Goal: Book appointment/travel/reservation

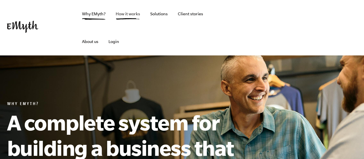
click at [128, 12] on link "How it works" at bounding box center [128, 14] width 34 height 28
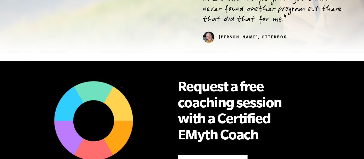
scroll to position [345, 0]
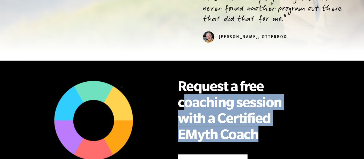
drag, startPoint x: 182, startPoint y: 68, endPoint x: 291, endPoint y: 104, distance: 115.7
click at [291, 104] on h2 "Request a free coaching session with a Certified EMyth Coach" at bounding box center [235, 110] width 115 height 64
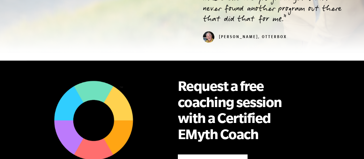
click at [290, 117] on div "Request a free coaching session with a Certified EMyth Coach Talk to a Coach" at bounding box center [236, 122] width 150 height 106
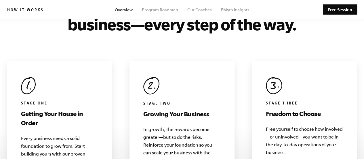
scroll to position [566, 0]
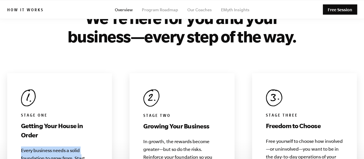
drag, startPoint x: 21, startPoint y: 104, endPoint x: 81, endPoint y: 115, distance: 61.4
click at [81, 115] on div "Stage One Getting Your House in Order Every business needs a solid foundation t…" at bounding box center [59, 135] width 105 height 124
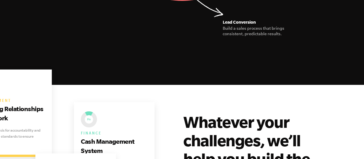
scroll to position [1112, 0]
